Goal: Find specific page/section: Find specific page/section

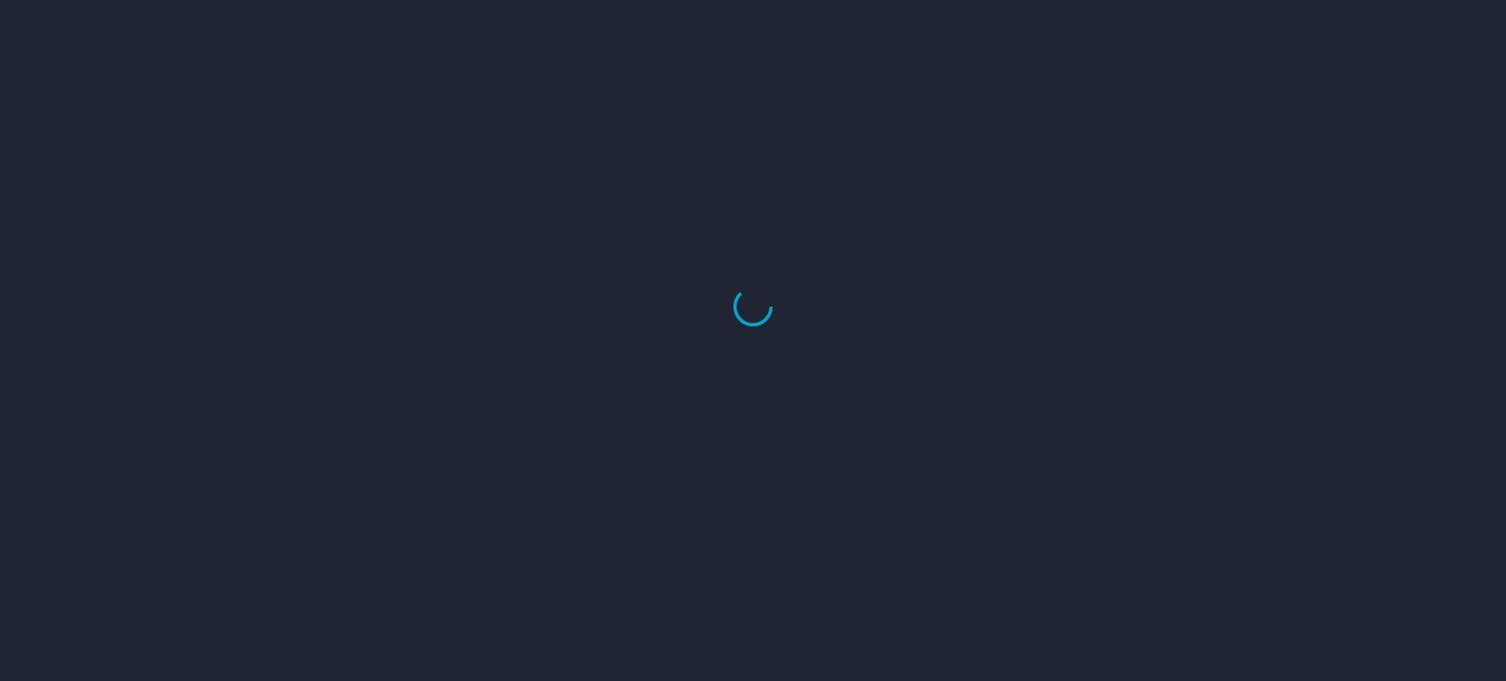
select select "US"
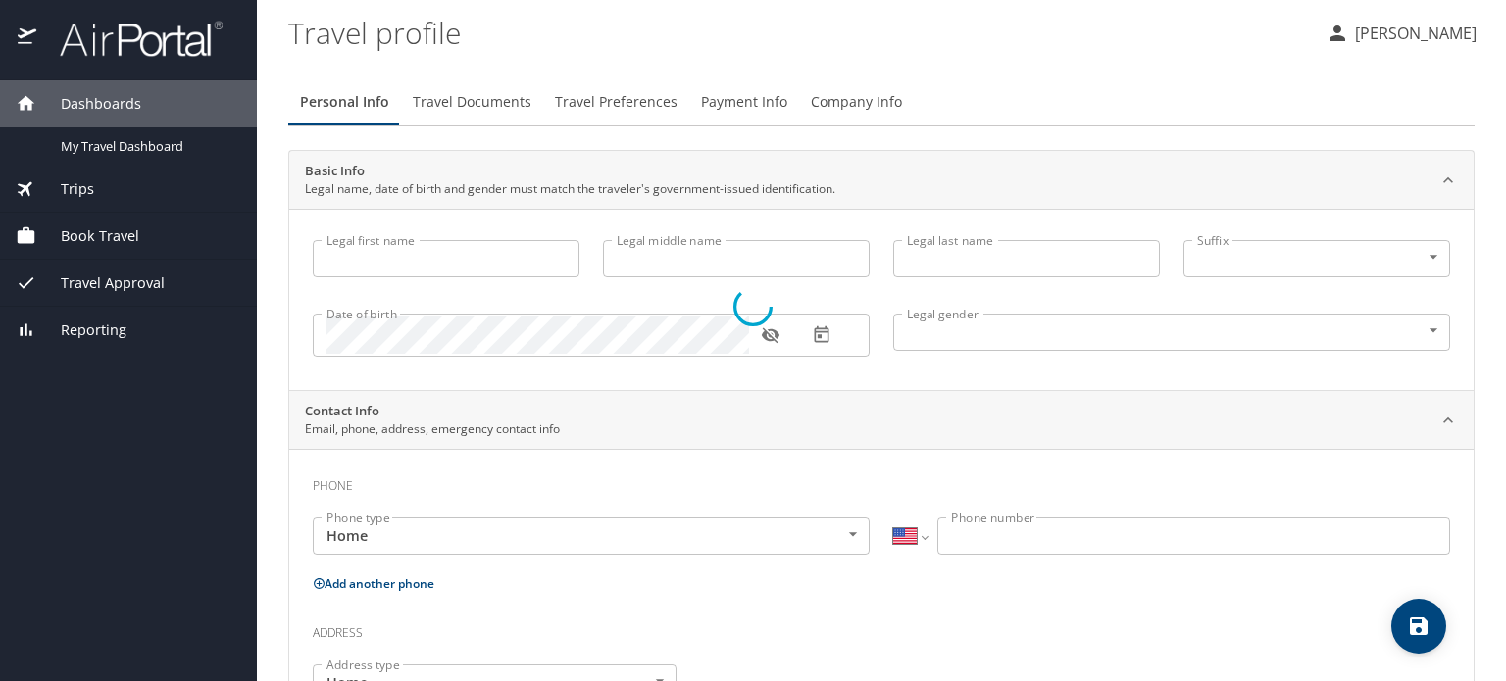
type input "[PERSON_NAME]"
type input "[DEMOGRAPHIC_DATA]"
type input "[PERSON_NAME]"
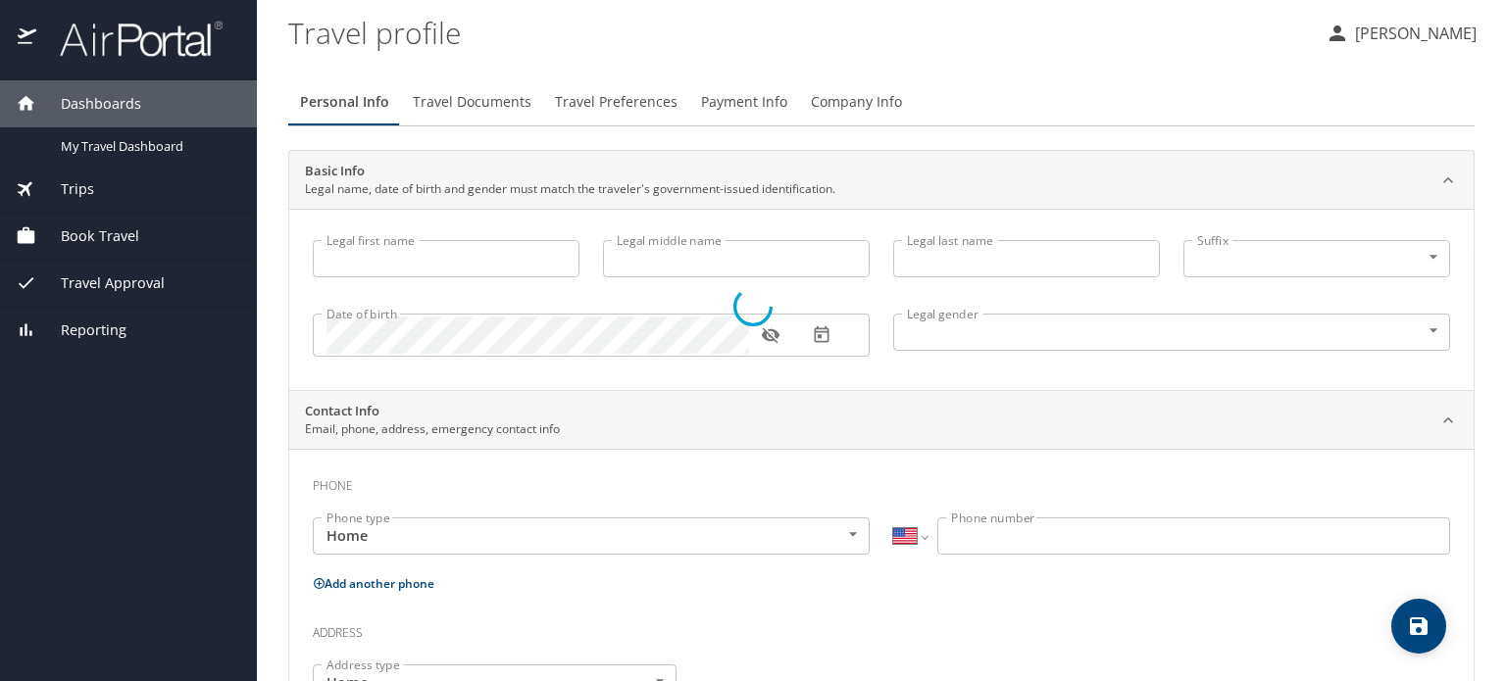
type input "[PHONE_NUMBER]"
type input "rgibson23@gmail.com"
select select "US"
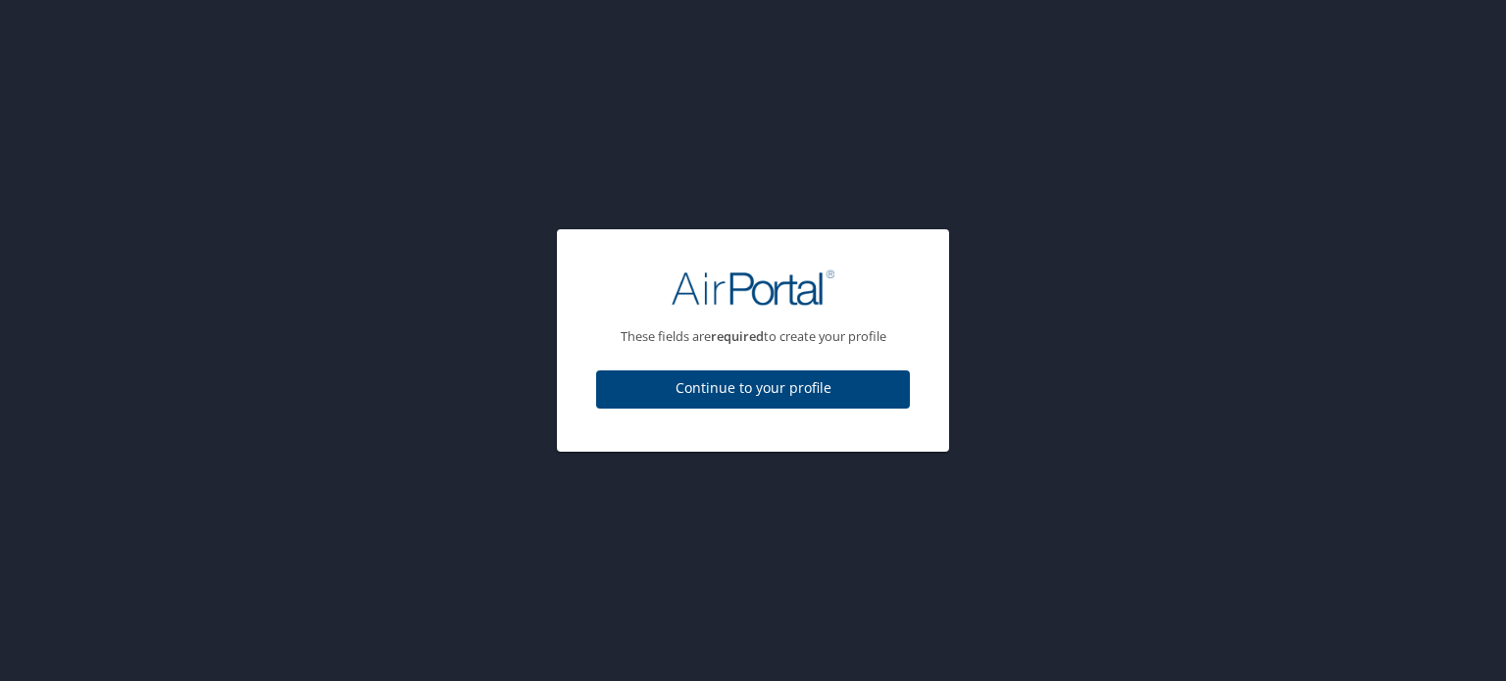
click at [701, 396] on span "Continue to your profile" at bounding box center [753, 388] width 282 height 25
select select "US"
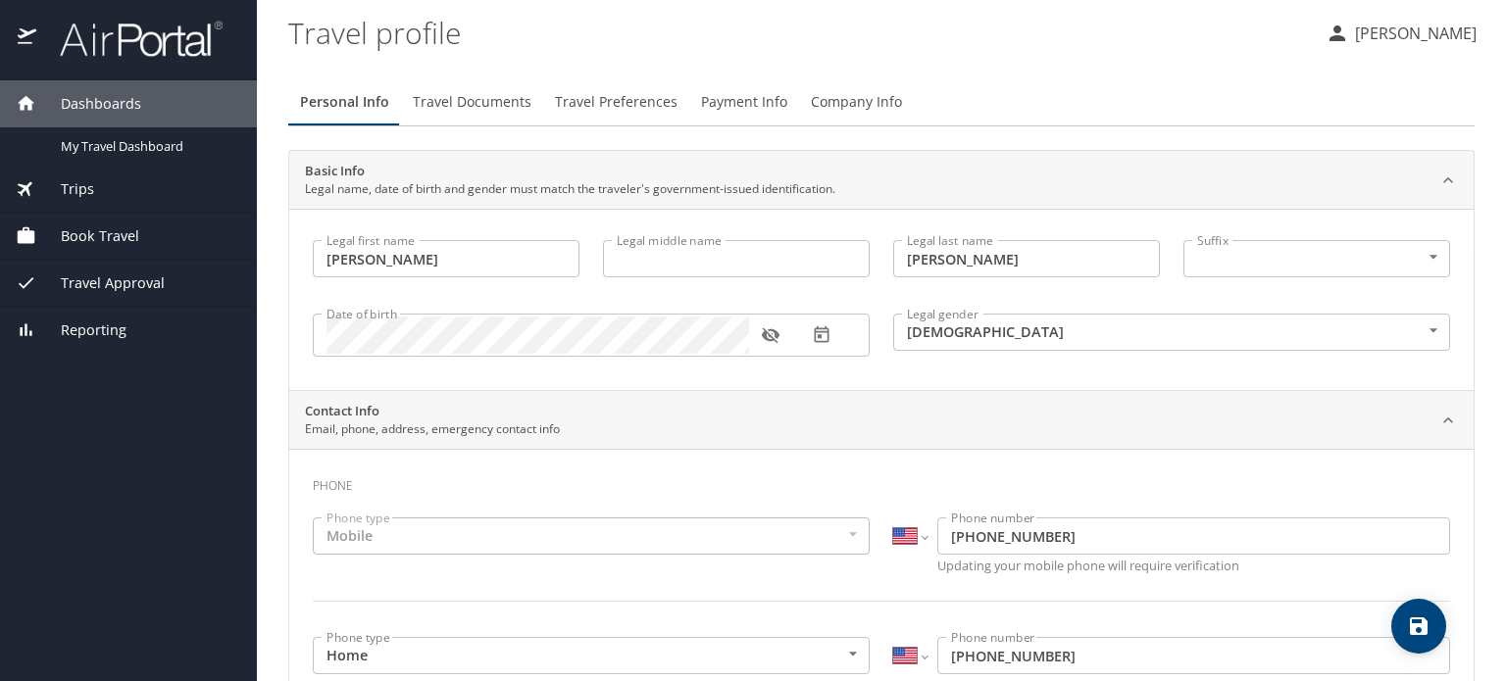
click at [79, 192] on span "Trips" at bounding box center [65, 189] width 58 height 22
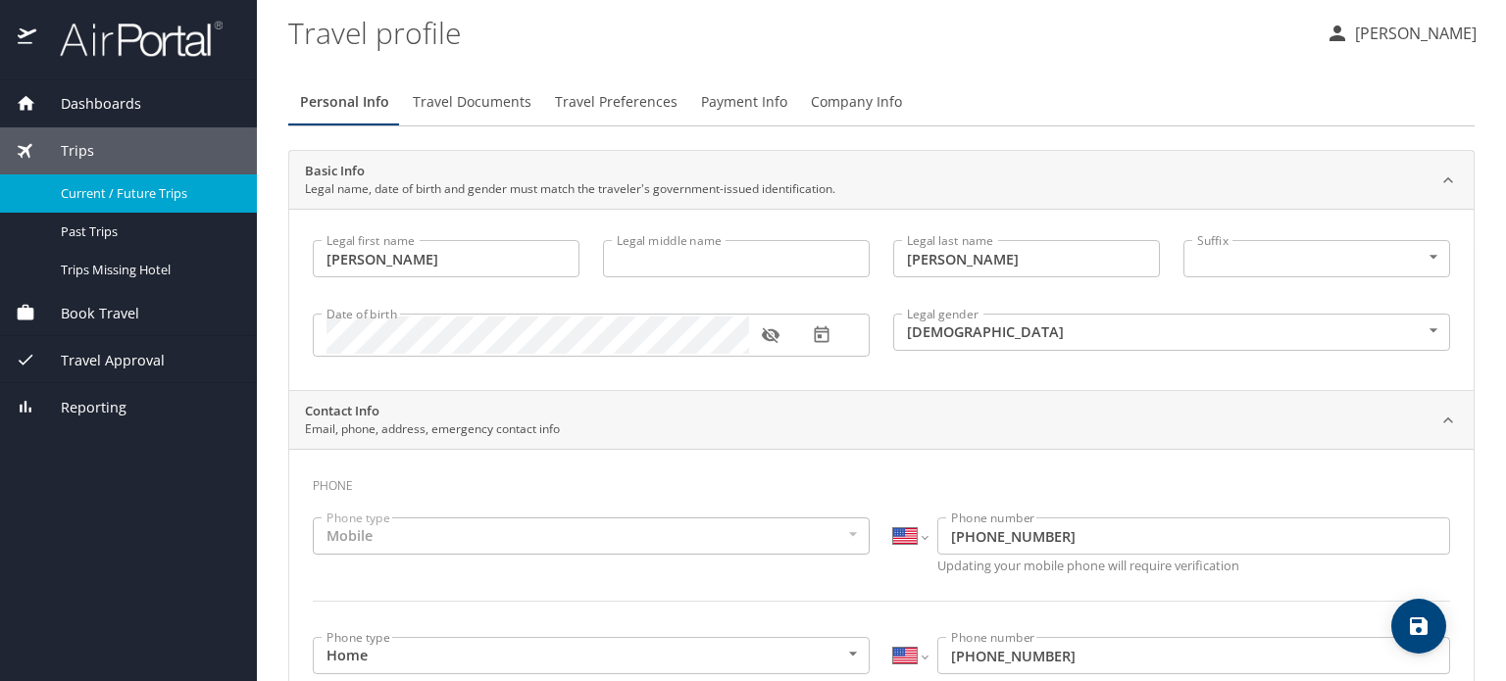
click at [86, 199] on span "Current / Future Trips" at bounding box center [147, 193] width 173 height 19
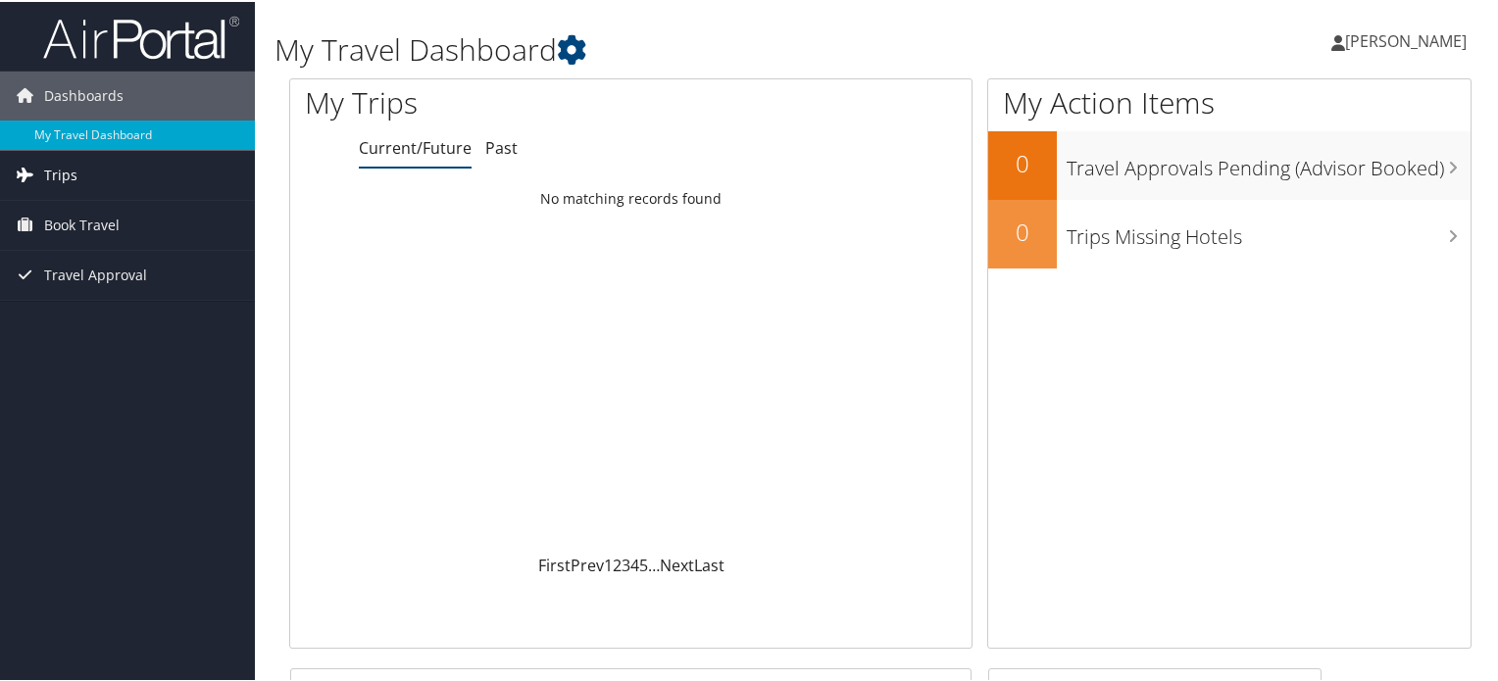
click at [44, 171] on span "Trips" at bounding box center [60, 173] width 33 height 49
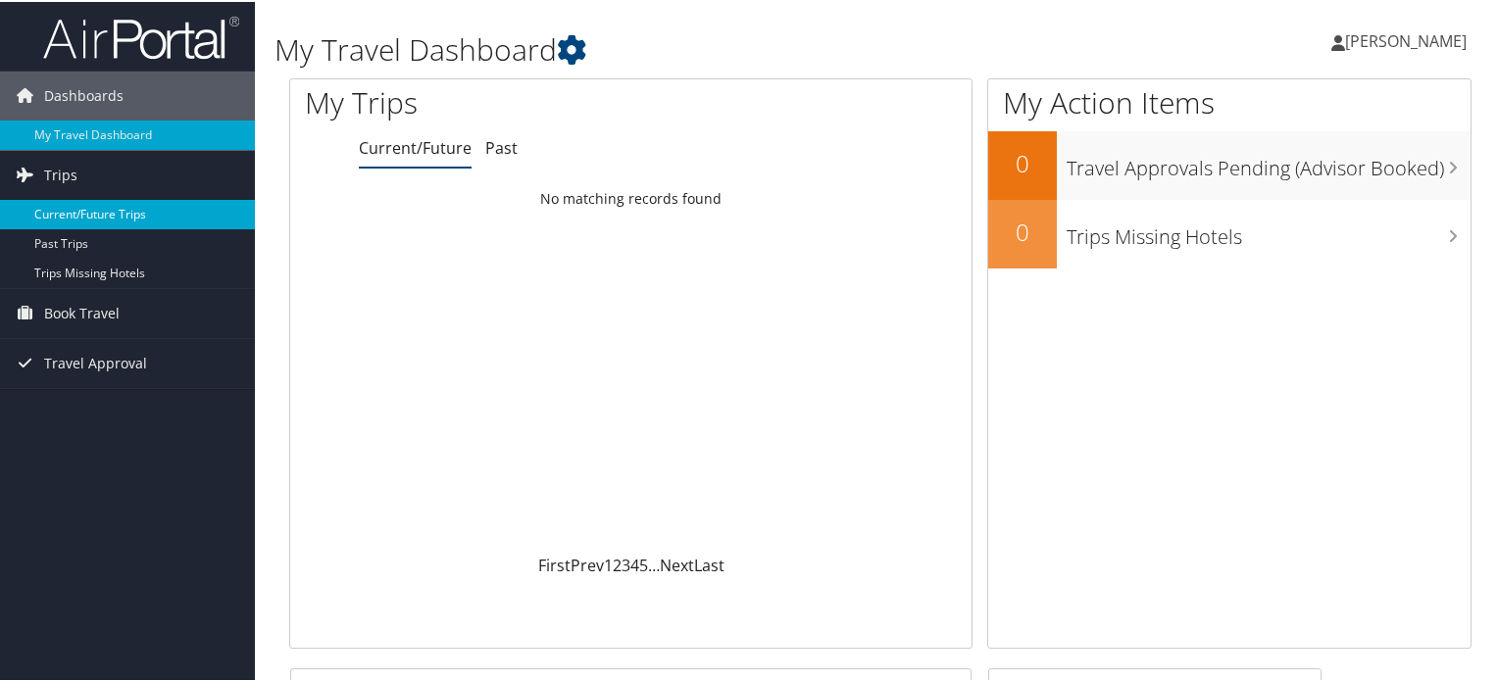
click at [62, 215] on link "Current/Future Trips" at bounding box center [127, 212] width 255 height 29
